Goal: Complete application form: Complete application form

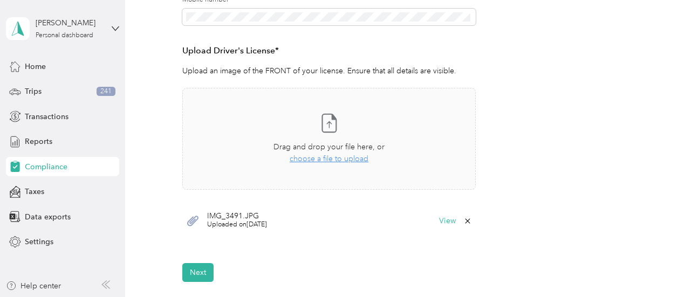
scroll to position [267, 0]
click at [337, 158] on span "choose a file to upload" at bounding box center [329, 158] width 79 height 9
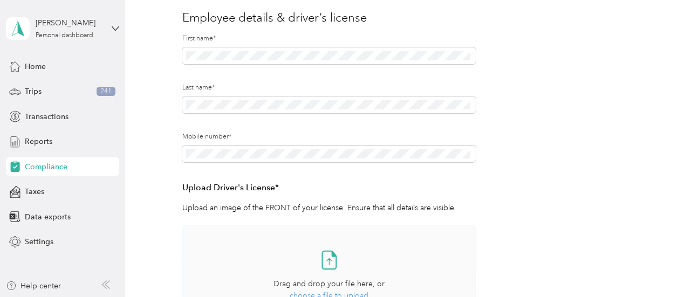
scroll to position [0, 0]
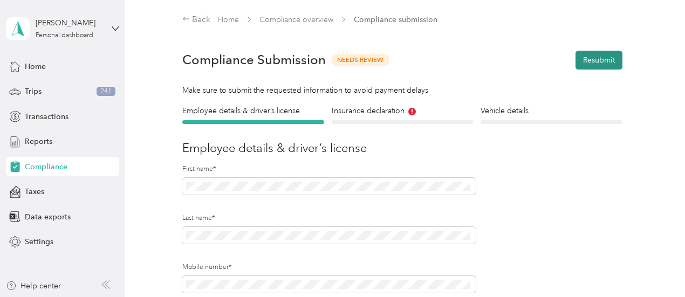
click at [599, 59] on button "Resubmit" at bounding box center [598, 60] width 47 height 19
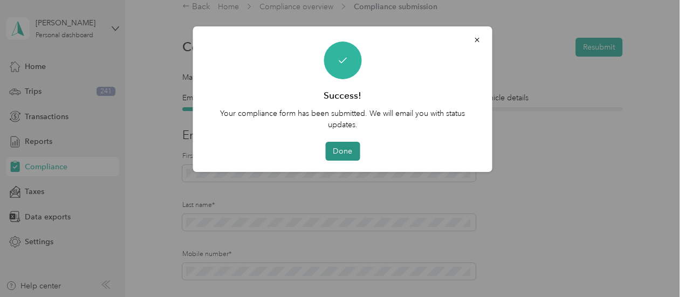
click at [348, 147] on button "Done" at bounding box center [342, 151] width 35 height 19
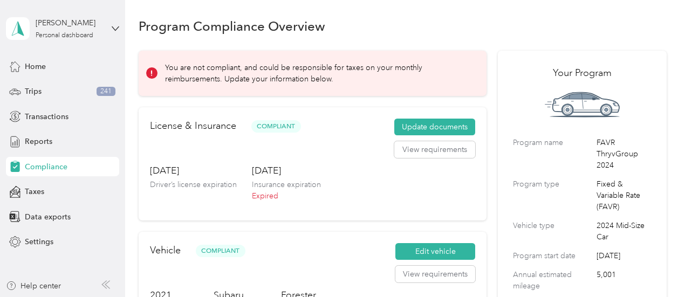
scroll to position [13, 0]
